Goal: Information Seeking & Learning: Understand process/instructions

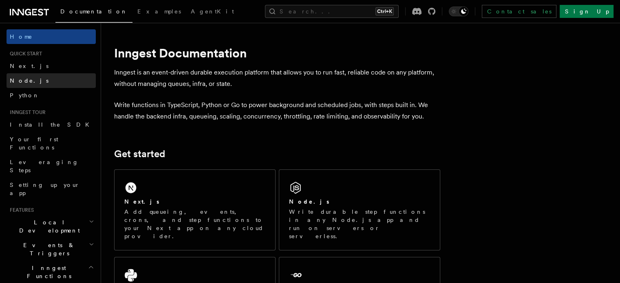
click at [16, 77] on span "Node.js" at bounding box center [29, 80] width 39 height 7
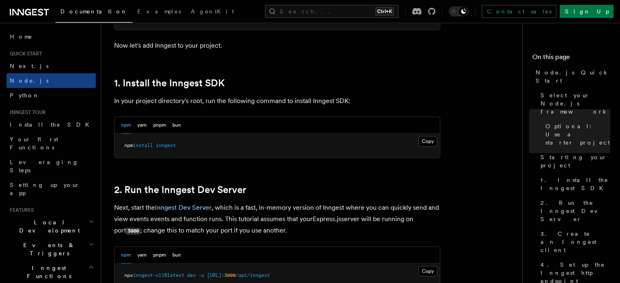
scroll to position [486, 0]
click at [427, 140] on button "Copy Copied" at bounding box center [427, 141] width 19 height 11
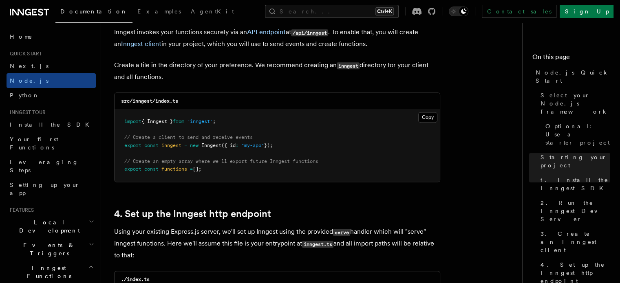
scroll to position [1061, 0]
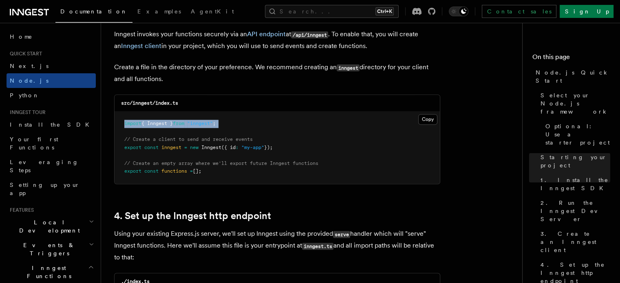
drag, startPoint x: 124, startPoint y: 124, endPoint x: 236, endPoint y: 130, distance: 111.5
click at [236, 130] on pre "import { Inngest } from "inngest" ; // Create a client to send and receive even…" at bounding box center [277, 148] width 325 height 72
copy code "import { Inngest } from "inngest" ;"
click at [294, 161] on span "// Create an empty array where we'll export future Inngest functions" at bounding box center [221, 164] width 194 height 6
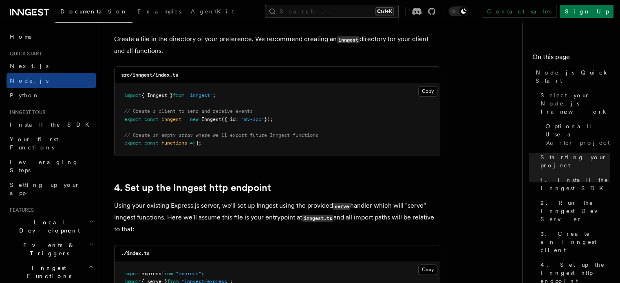
scroll to position [1091, 0]
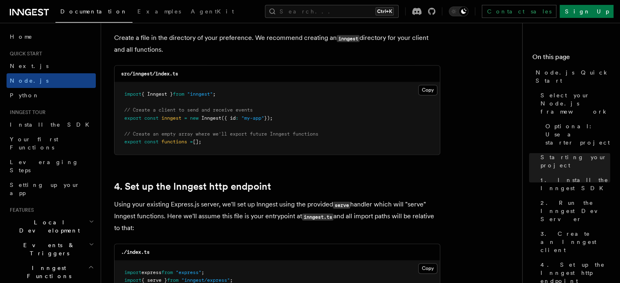
drag, startPoint x: 125, startPoint y: 119, endPoint x: 287, endPoint y: 119, distance: 162.3
click at [287, 119] on pre "import { Inngest } from "inngest" ; // Create a client to send and receive even…" at bounding box center [277, 118] width 325 height 72
copy span "export const inngest = new Inngest ({ id : "my-app" });"
drag, startPoint x: 124, startPoint y: 142, endPoint x: 208, endPoint y: 140, distance: 84.4
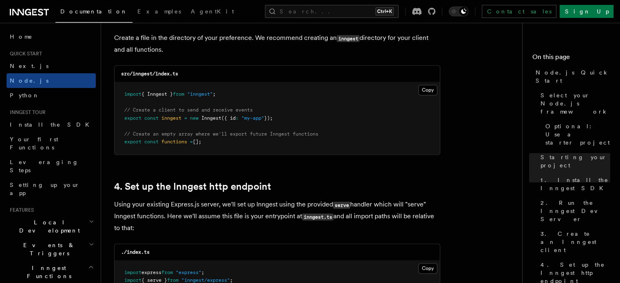
click at [208, 140] on pre "import { Inngest } from "inngest" ; // Create a client to send and receive even…" at bounding box center [277, 118] width 325 height 72
copy span "export const functions = [];"
click at [282, 153] on pre "import { Inngest } from "inngest" ; // Create a client to send and receive even…" at bounding box center [277, 118] width 325 height 72
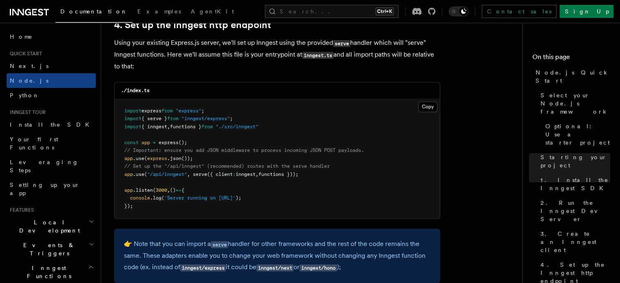
scroll to position [1254, 0]
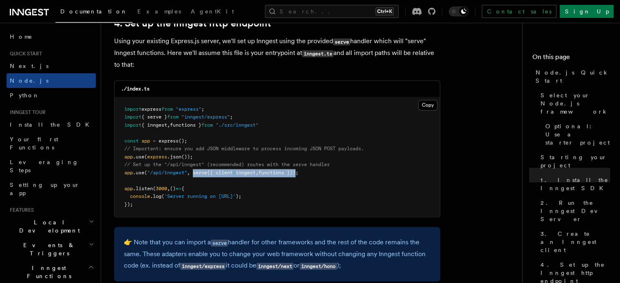
drag, startPoint x: 195, startPoint y: 174, endPoint x: 302, endPoint y: 172, distance: 107.2
click at [298, 172] on span "app .use ( "/api/inngest" , serve ({ client : inngest , functions }));" at bounding box center [211, 173] width 174 height 6
copy span "serve ({ client : inngest , functions })"
click at [270, 133] on pre "import express from "express" ; import { serve } from "inngest/express" ; impor…" at bounding box center [277, 157] width 325 height 120
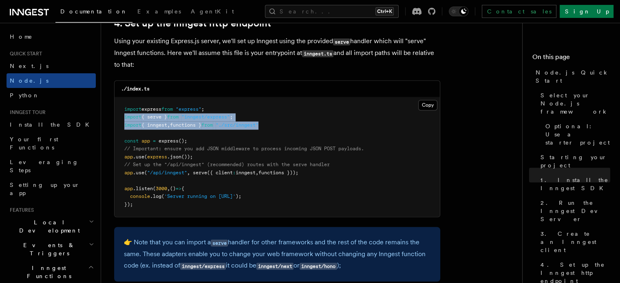
drag, startPoint x: 124, startPoint y: 118, endPoint x: 276, endPoint y: 123, distance: 151.8
click at [276, 123] on pre "import express from "express" ; import { serve } from "inngest/express" ; impor…" at bounding box center [277, 157] width 325 height 120
copy code "import { serve } from "inngest/express" ; import { inngest , functions } from "…"
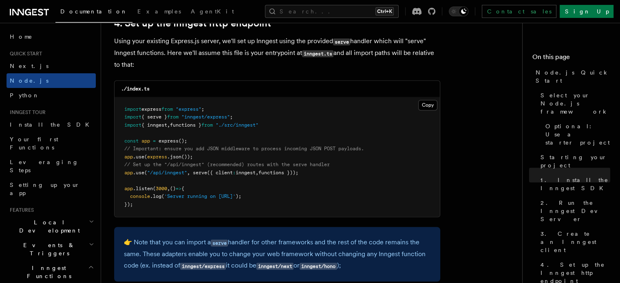
click at [321, 108] on pre "import express from "express" ; import { serve } from "inngest/express" ; impor…" at bounding box center [277, 157] width 325 height 120
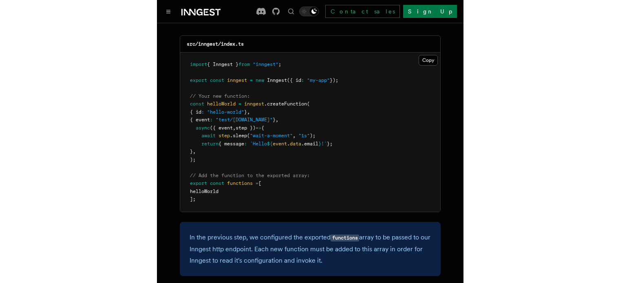
scroll to position [1689, 0]
